Goal: Find specific page/section: Find specific page/section

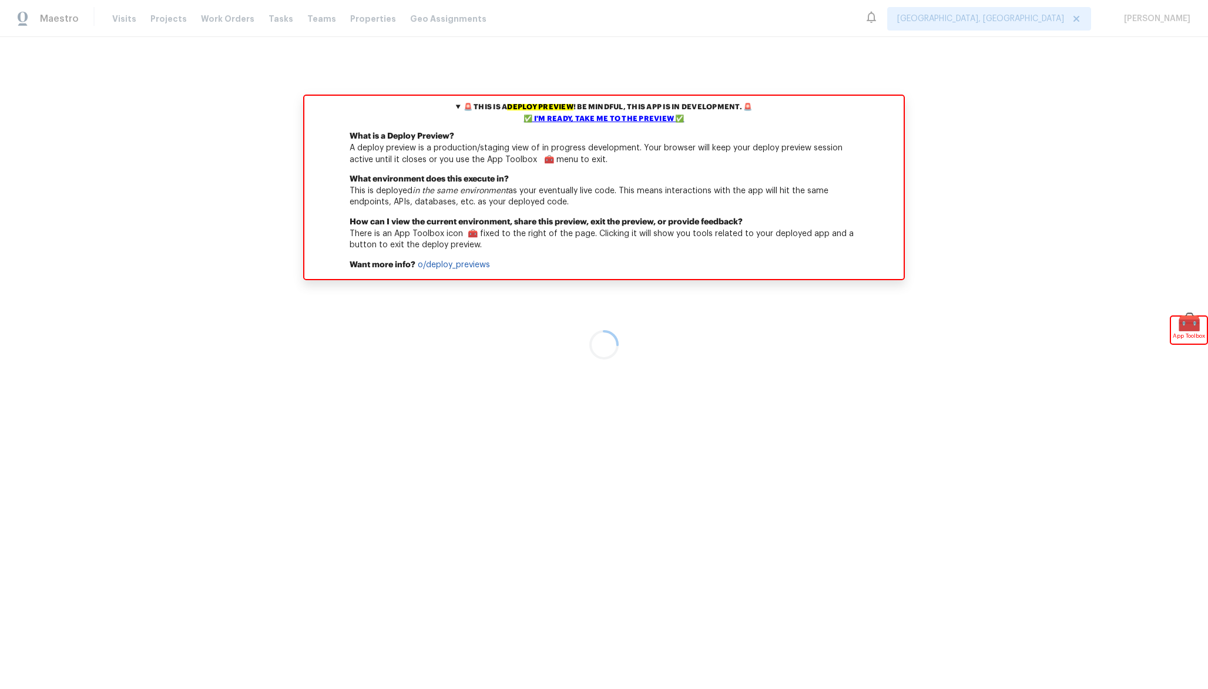
click at [607, 306] on div at bounding box center [604, 344] width 1208 height 689
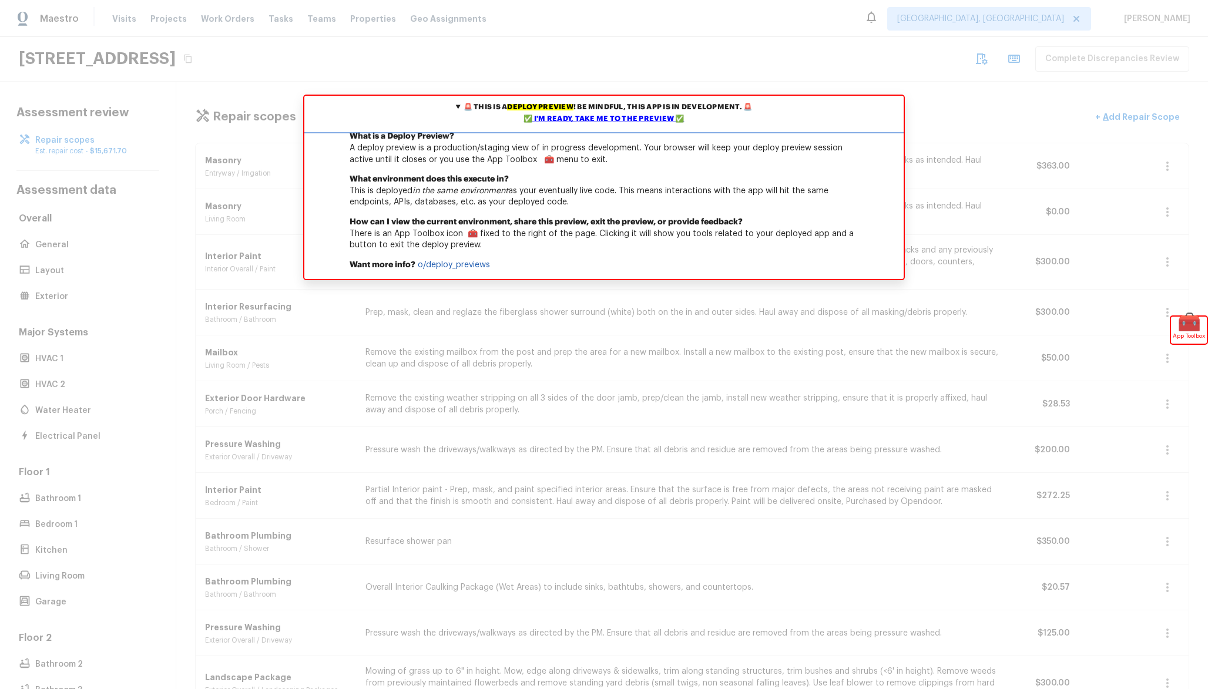
click at [642, 121] on div "✅ I'm ready, take me to the preview ✅" at bounding box center [604, 119] width 594 height 12
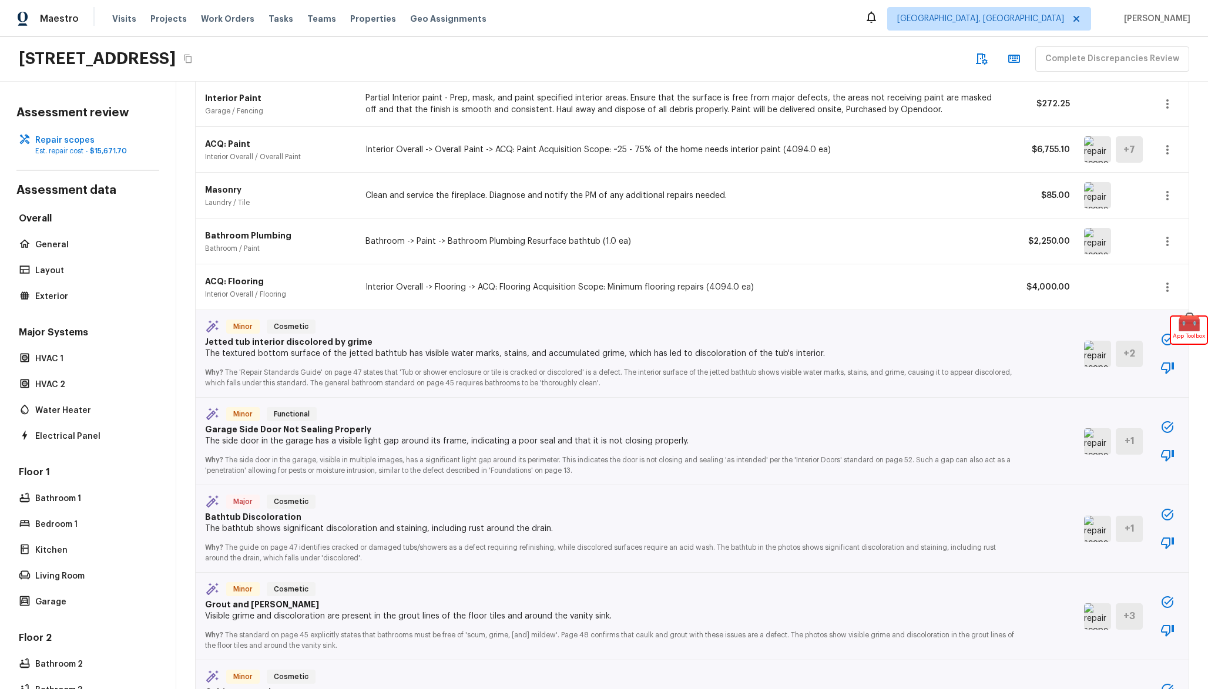
scroll to position [573, 0]
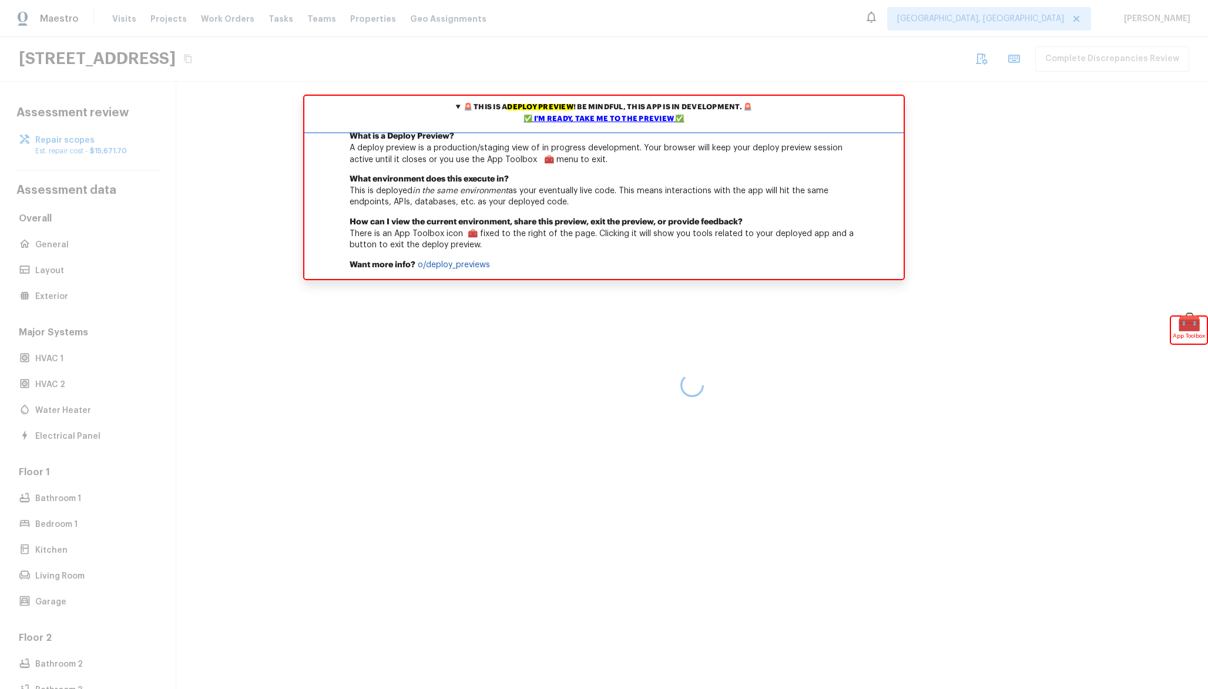
click at [607, 121] on div "✅ I'm ready, take me to the preview ✅" at bounding box center [604, 119] width 594 height 12
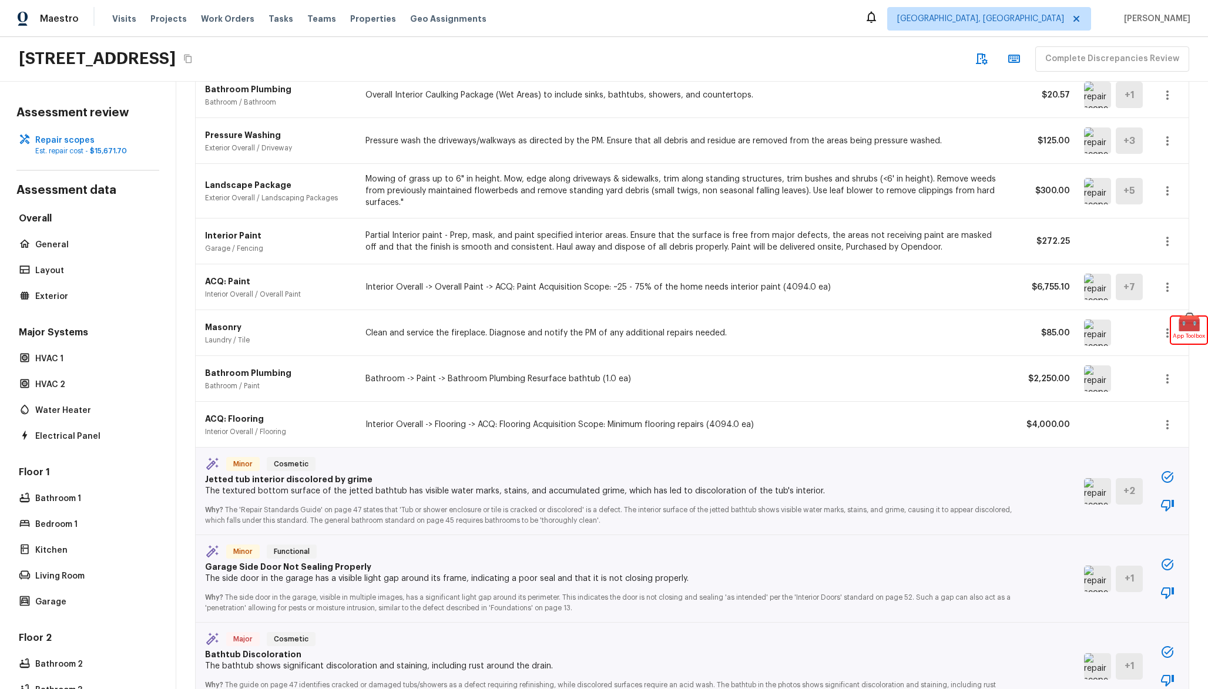
scroll to position [490, 0]
